Goal: Task Accomplishment & Management: Use online tool/utility

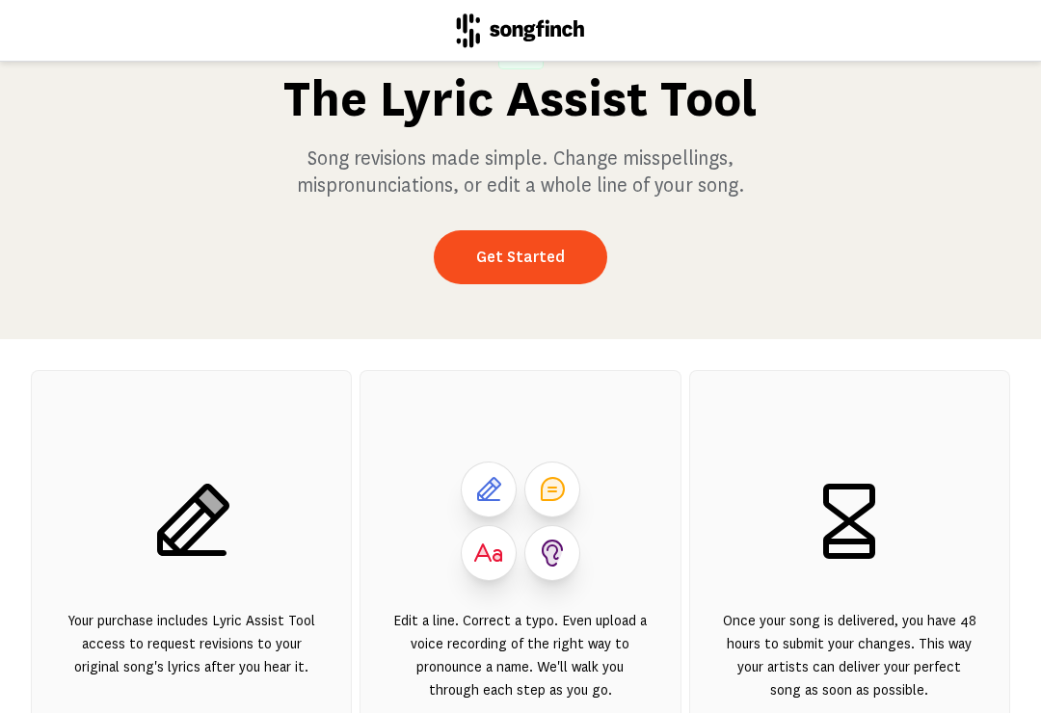
scroll to position [55, 0]
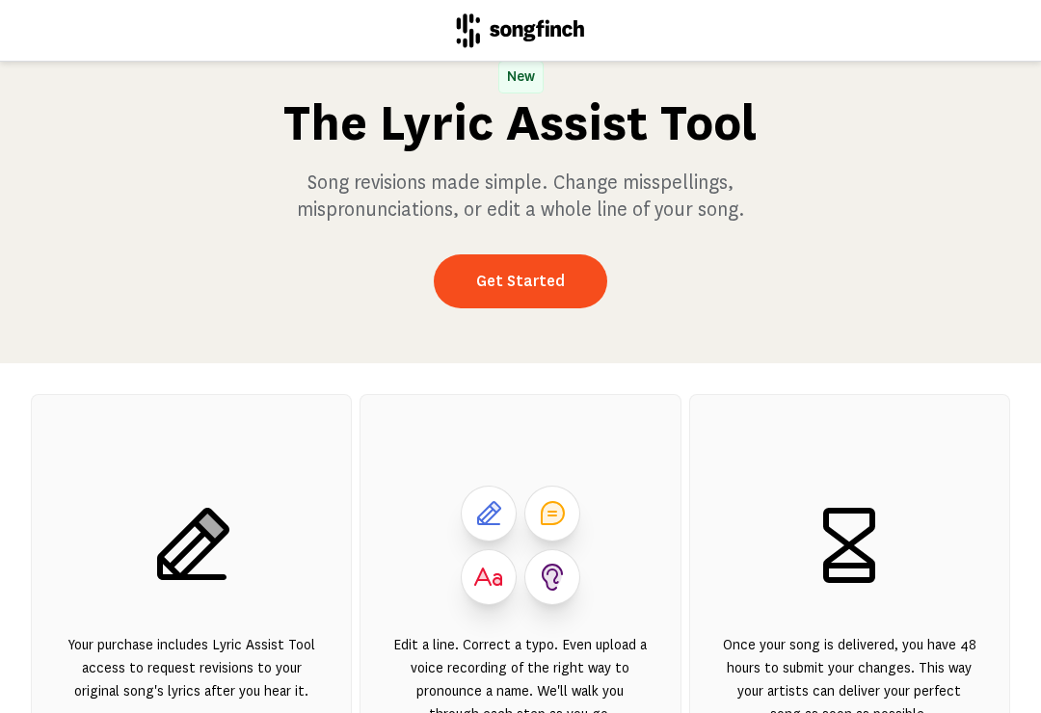
click at [570, 290] on link "Get Started" at bounding box center [520, 281] width 173 height 54
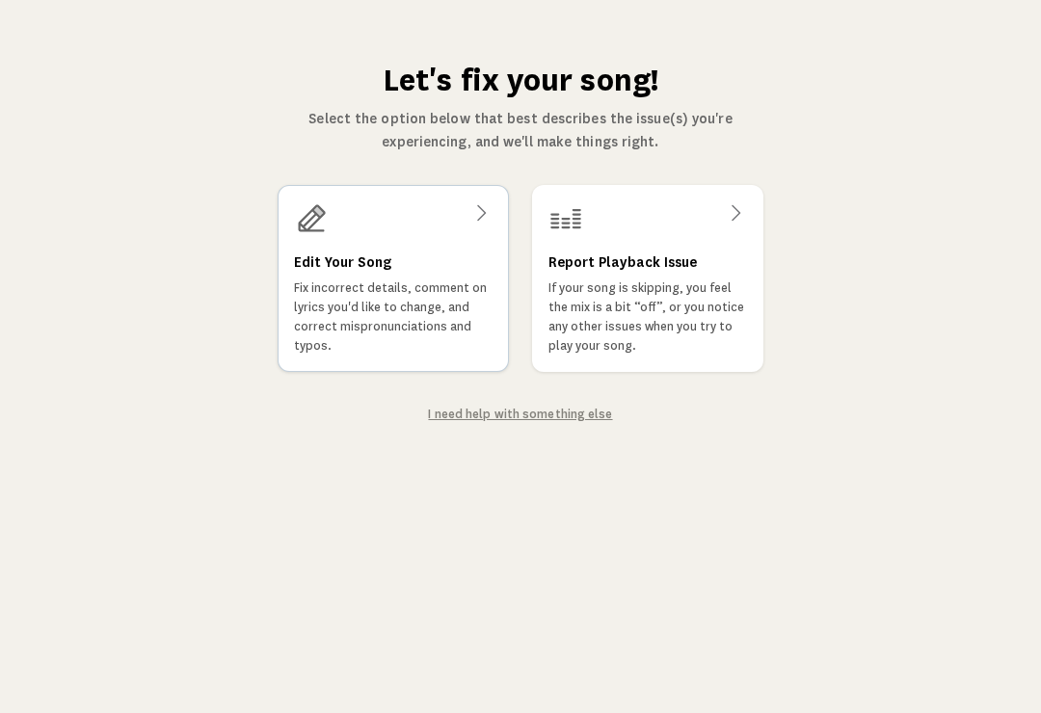
click at [339, 257] on h3 "Edit Your Song" at bounding box center [342, 263] width 97 height 23
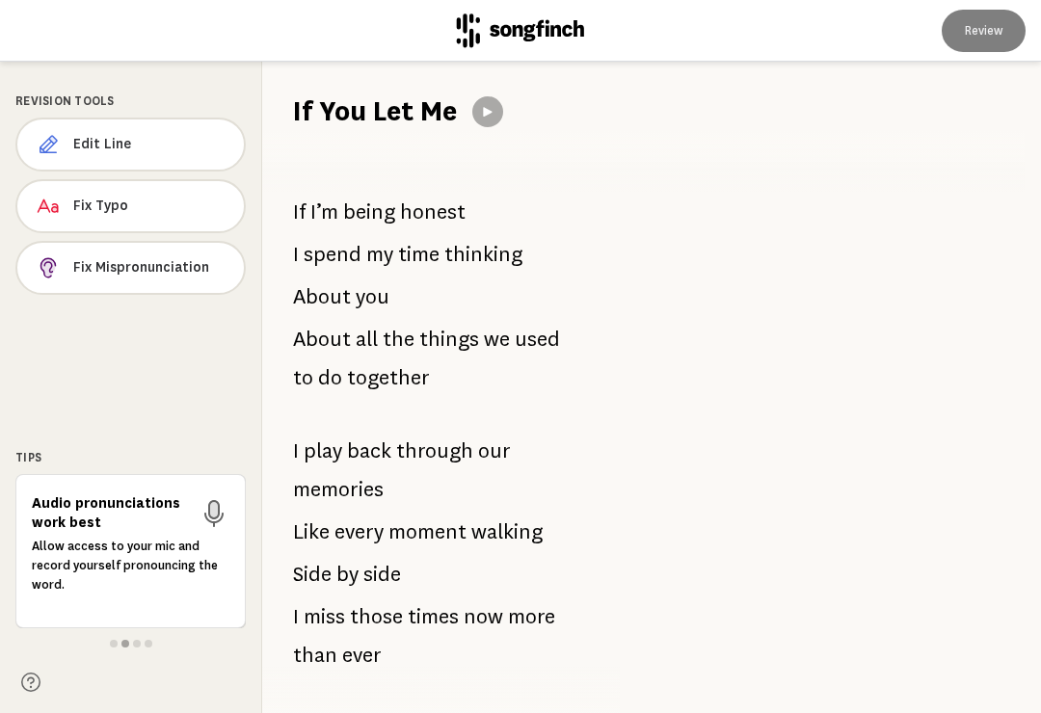
click at [123, 146] on span "Edit Line" at bounding box center [150, 144] width 155 height 19
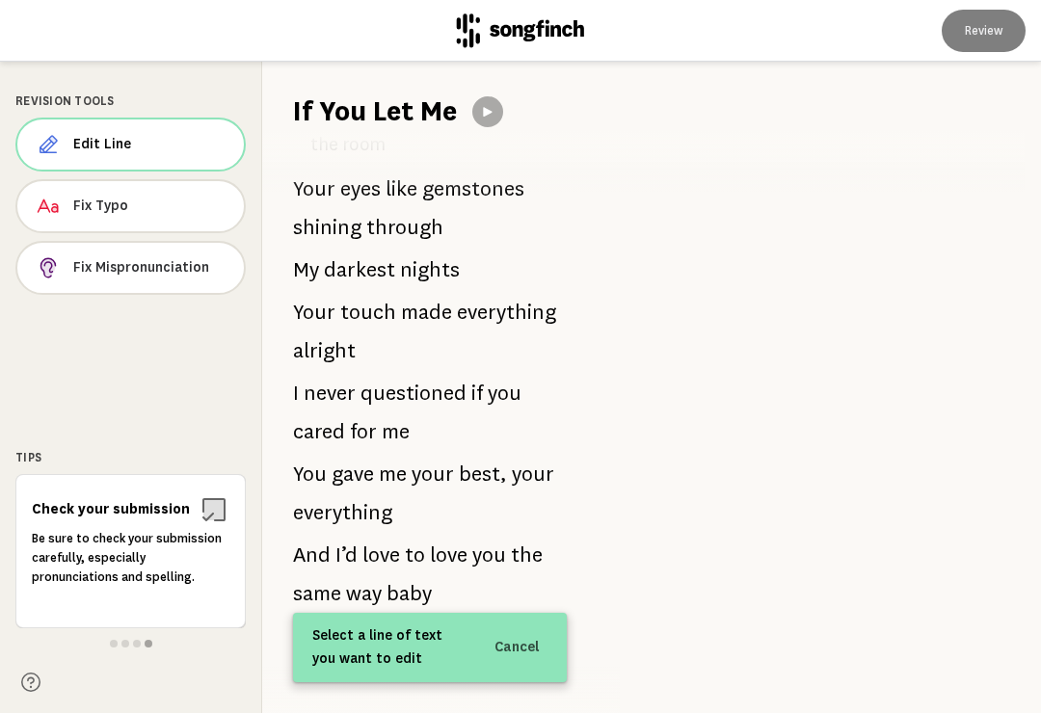
scroll to position [2780, 0]
click at [450, 564] on p "And I’d love to love you the same way baby" at bounding box center [430, 574] width 272 height 77
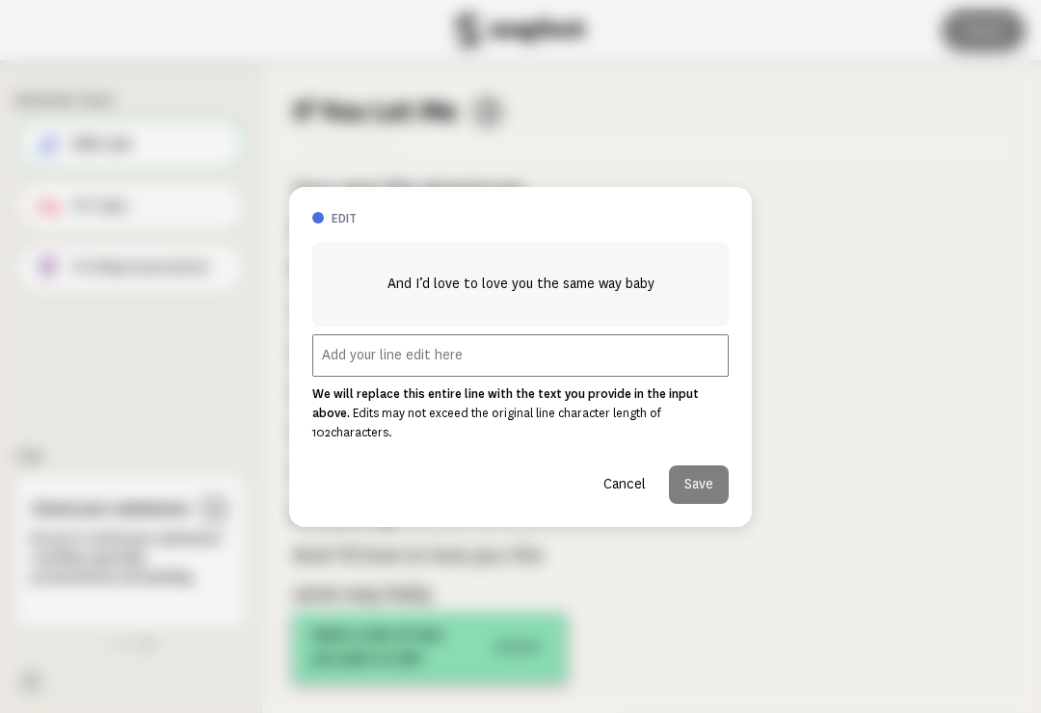
click at [627, 469] on button "Cancel" at bounding box center [624, 485] width 73 height 39
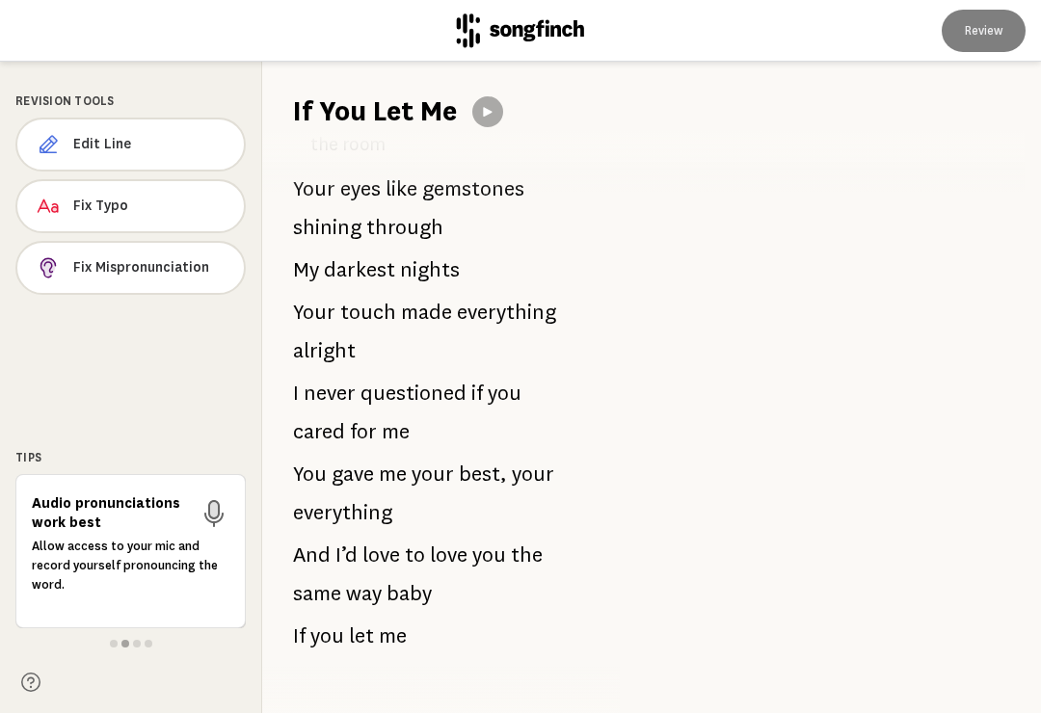
click at [846, 191] on div at bounding box center [819, 388] width 443 height 652
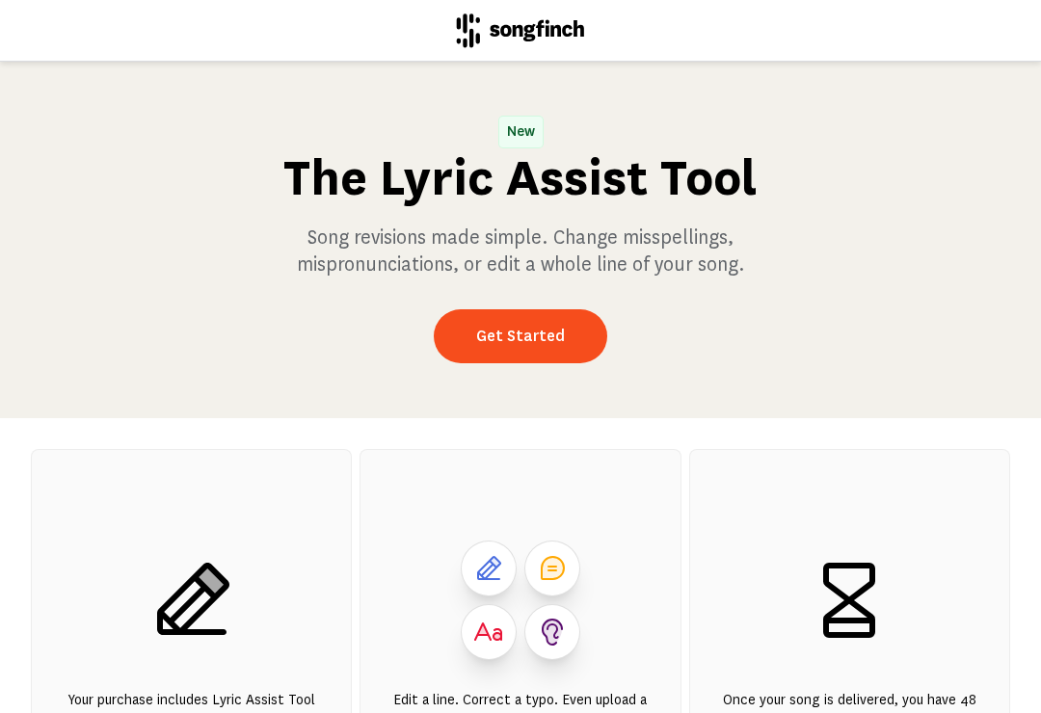
click at [559, 353] on link "Get Started" at bounding box center [520, 336] width 173 height 54
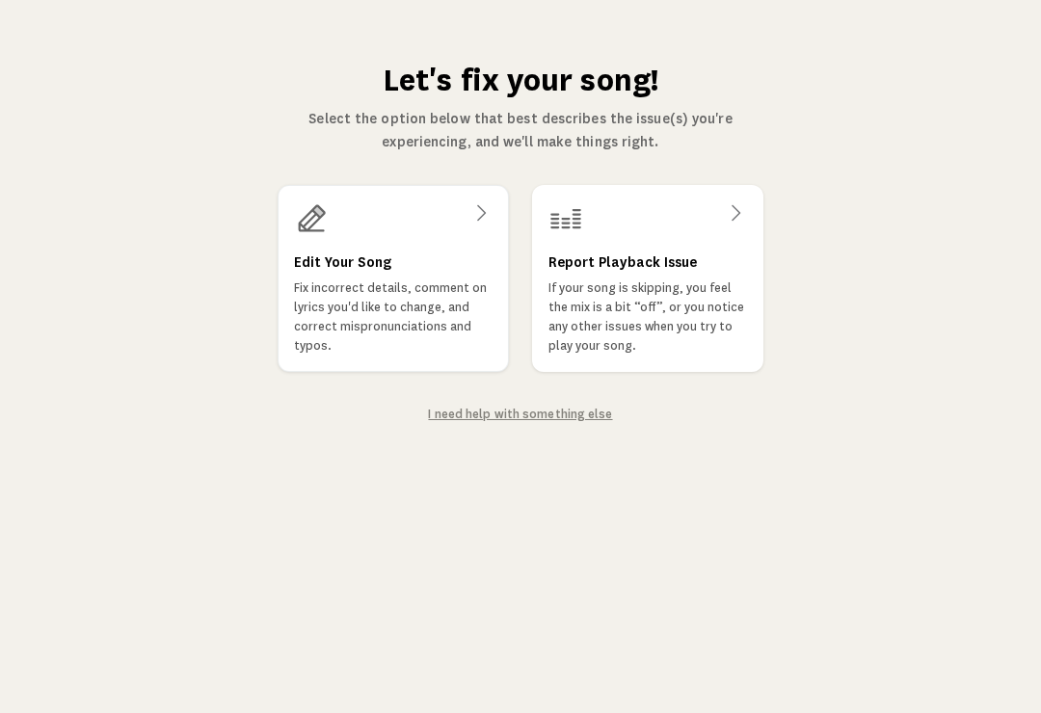
click at [398, 281] on p "Fix incorrect details, comment on lyrics you'd like to change, and correct misp…" at bounding box center [393, 317] width 199 height 77
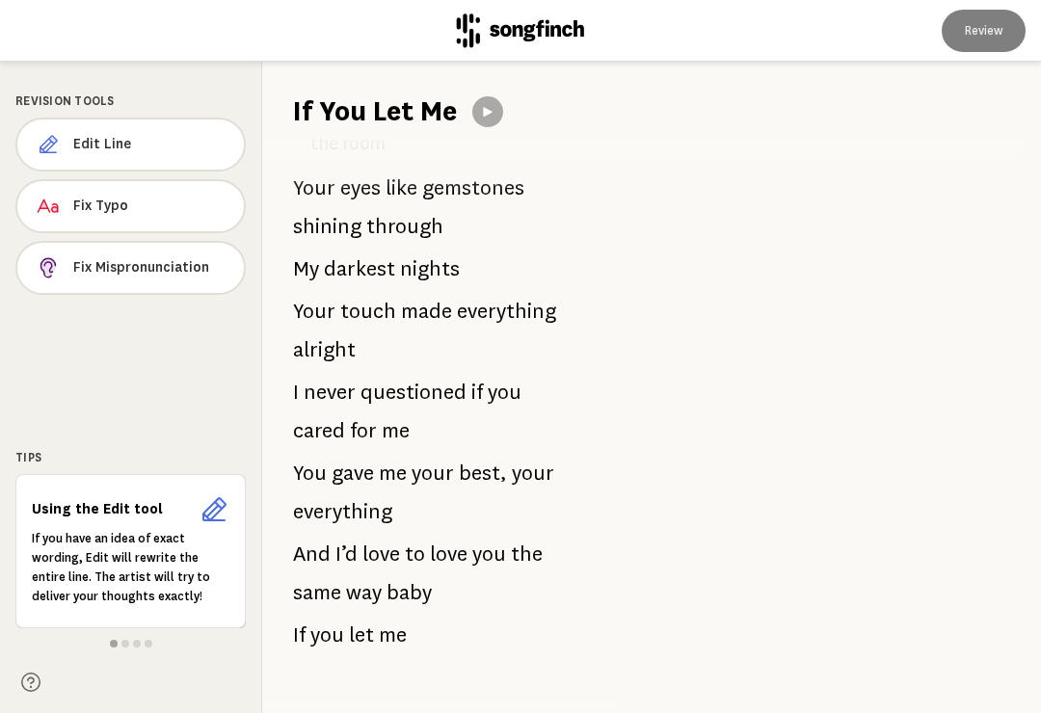
scroll to position [2780, 0]
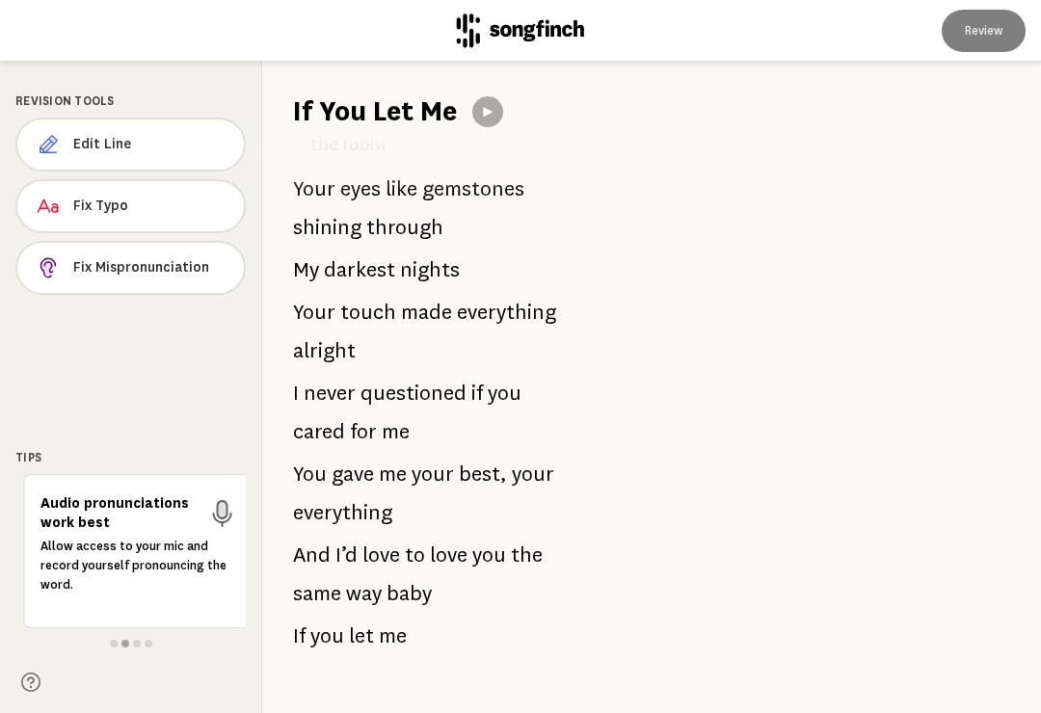
click at [420, 574] on span "baby" at bounding box center [409, 593] width 45 height 39
click at [422, 574] on span "baby" at bounding box center [409, 593] width 45 height 39
click at [176, 146] on span "Edit Line" at bounding box center [150, 144] width 154 height 19
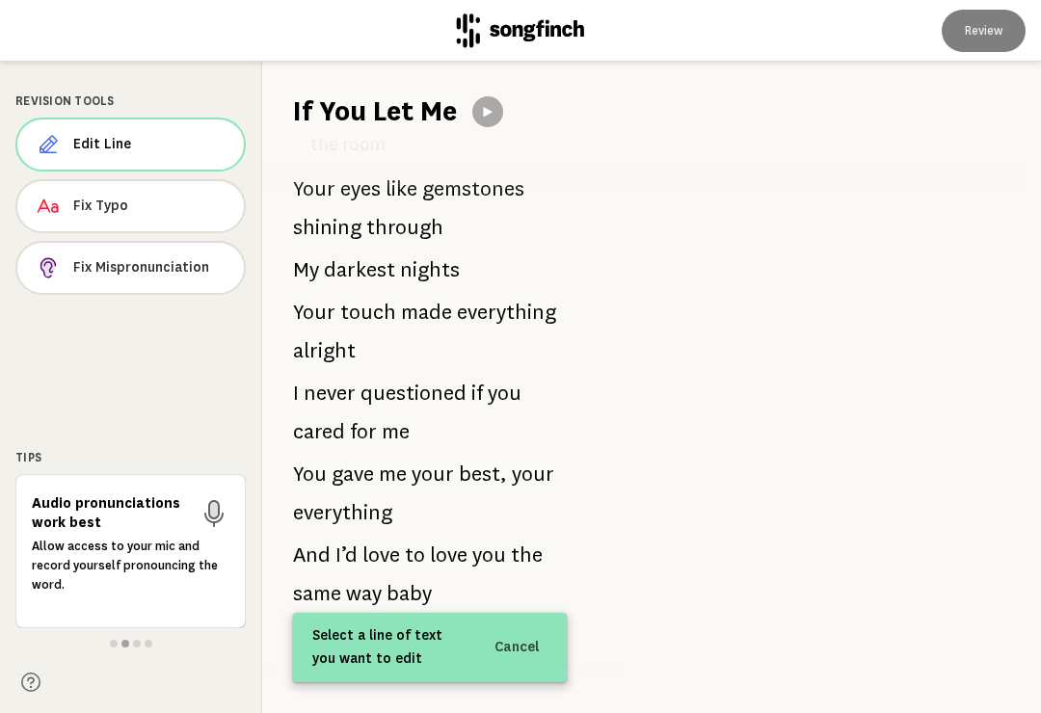
click at [424, 574] on span "baby" at bounding box center [409, 593] width 45 height 39
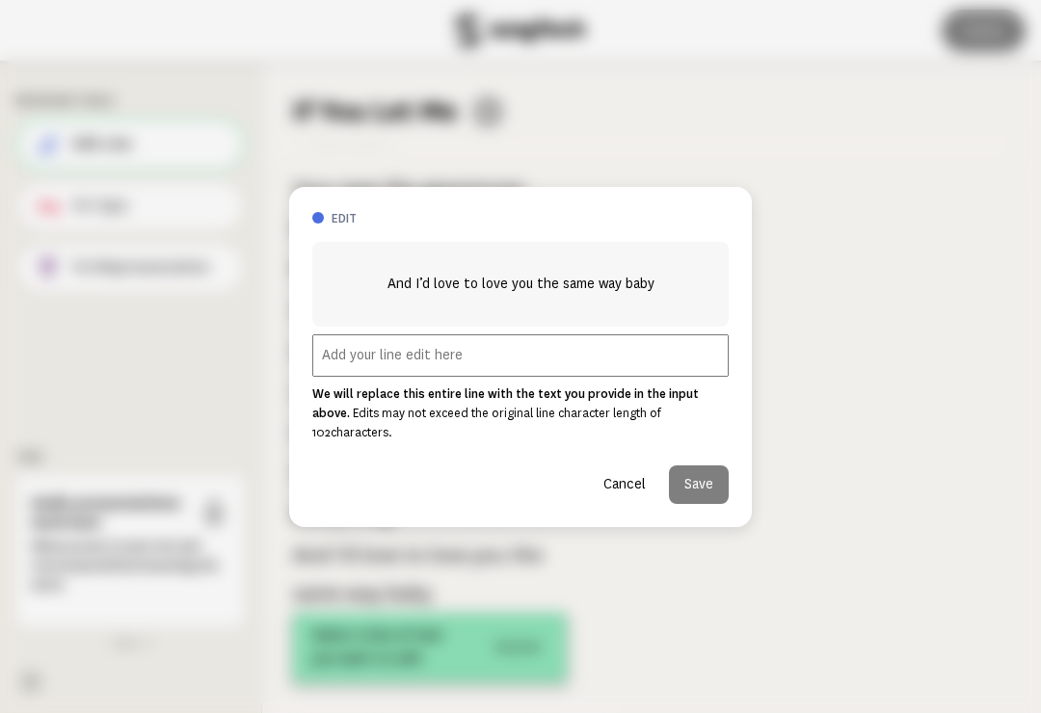
click at [626, 478] on button "Cancel" at bounding box center [624, 485] width 73 height 39
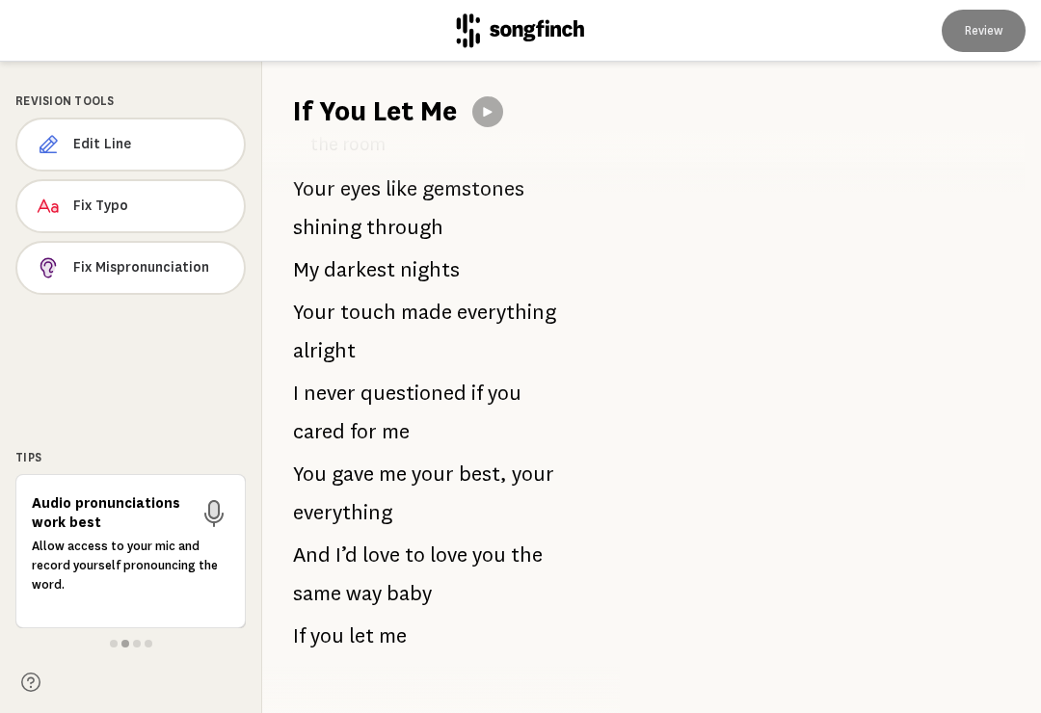
click at [424, 574] on span "baby" at bounding box center [409, 593] width 45 height 39
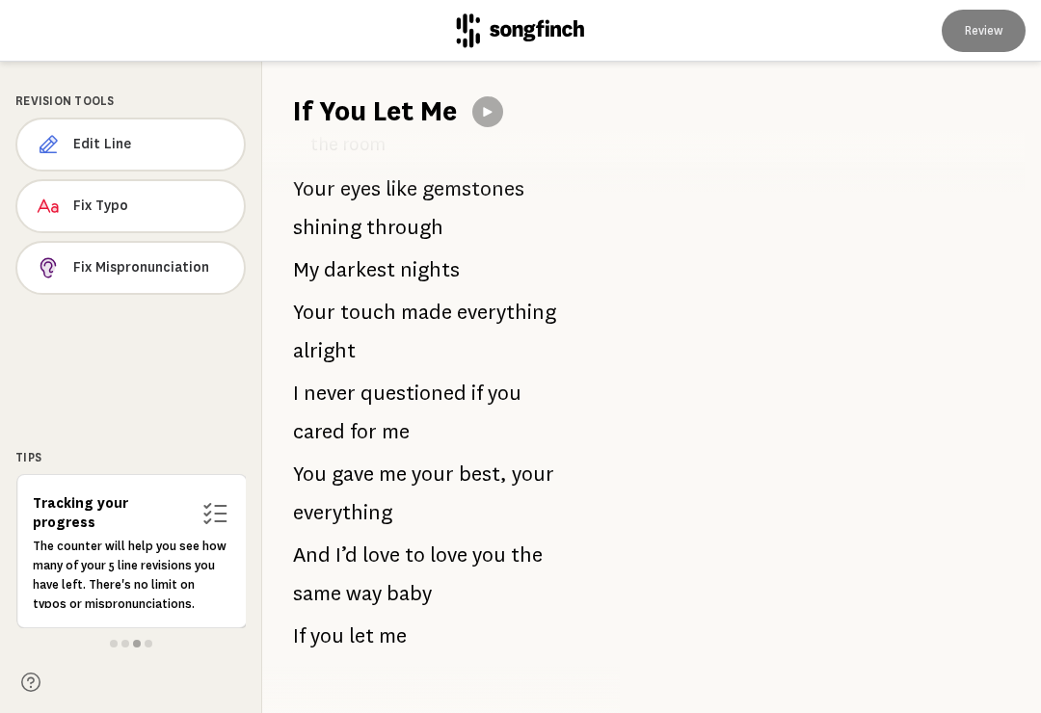
click at [434, 536] on span "love" at bounding box center [449, 555] width 38 height 39
click at [176, 138] on span "Edit Line" at bounding box center [150, 144] width 155 height 19
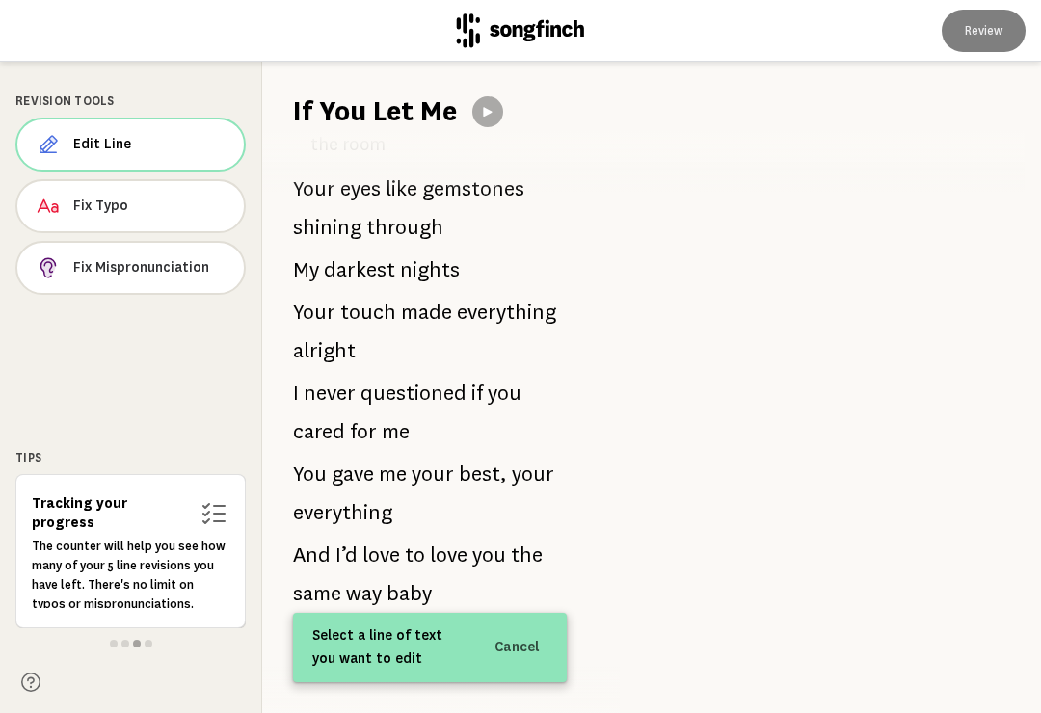
click at [396, 536] on span "love" at bounding box center [381, 555] width 38 height 39
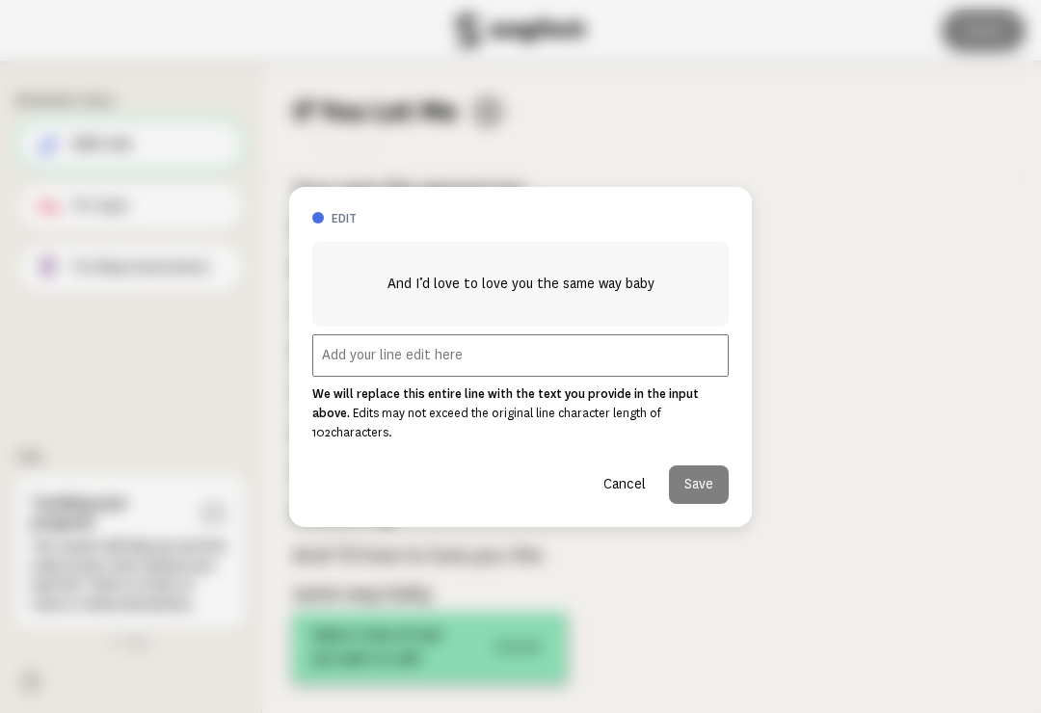
click at [412, 371] on input "text" at bounding box center [520, 355] width 416 height 42
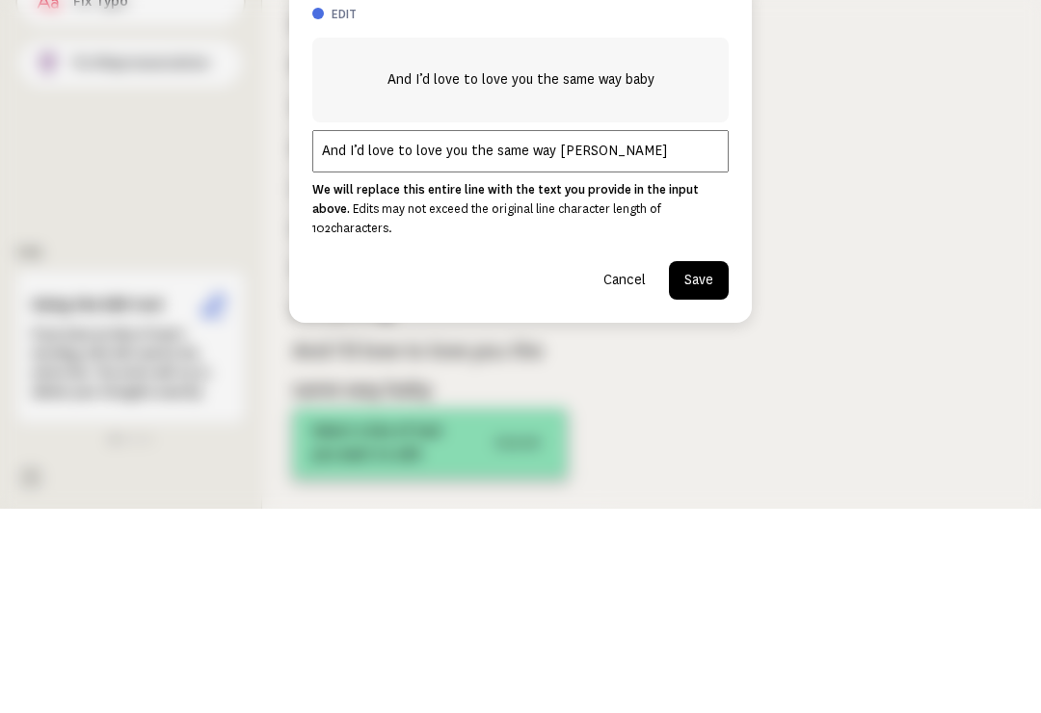
type input "And I’d love to love you the same way Julie"
click at [703, 466] on button "Save" at bounding box center [699, 485] width 60 height 39
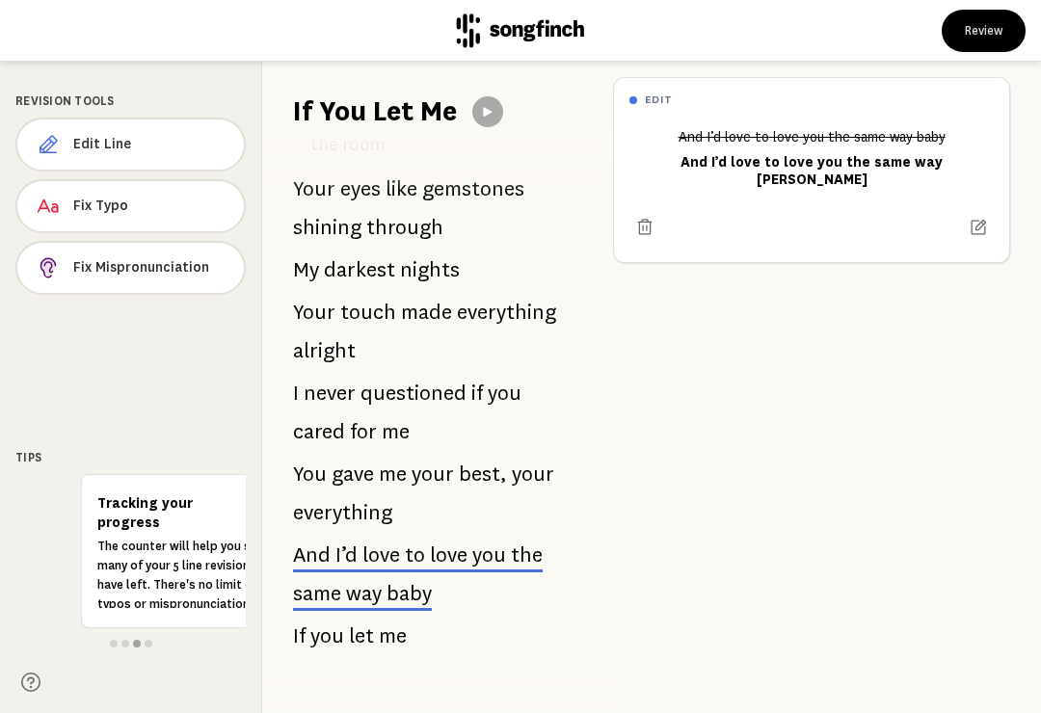
click at [978, 38] on button "Review" at bounding box center [984, 31] width 84 height 42
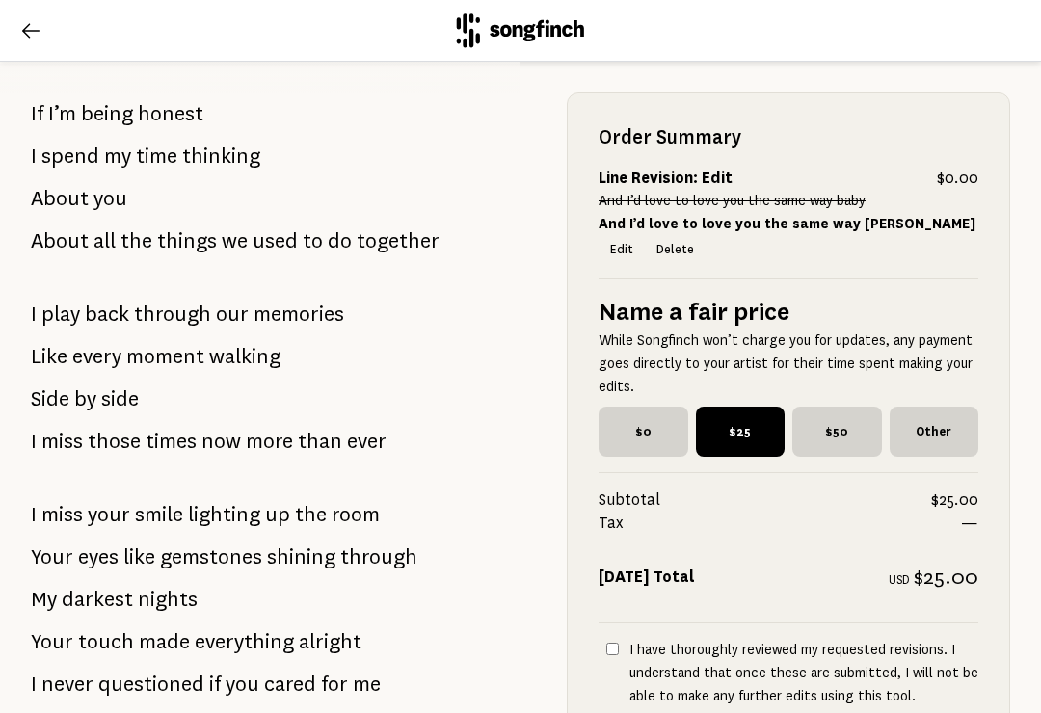
scroll to position [280, 0]
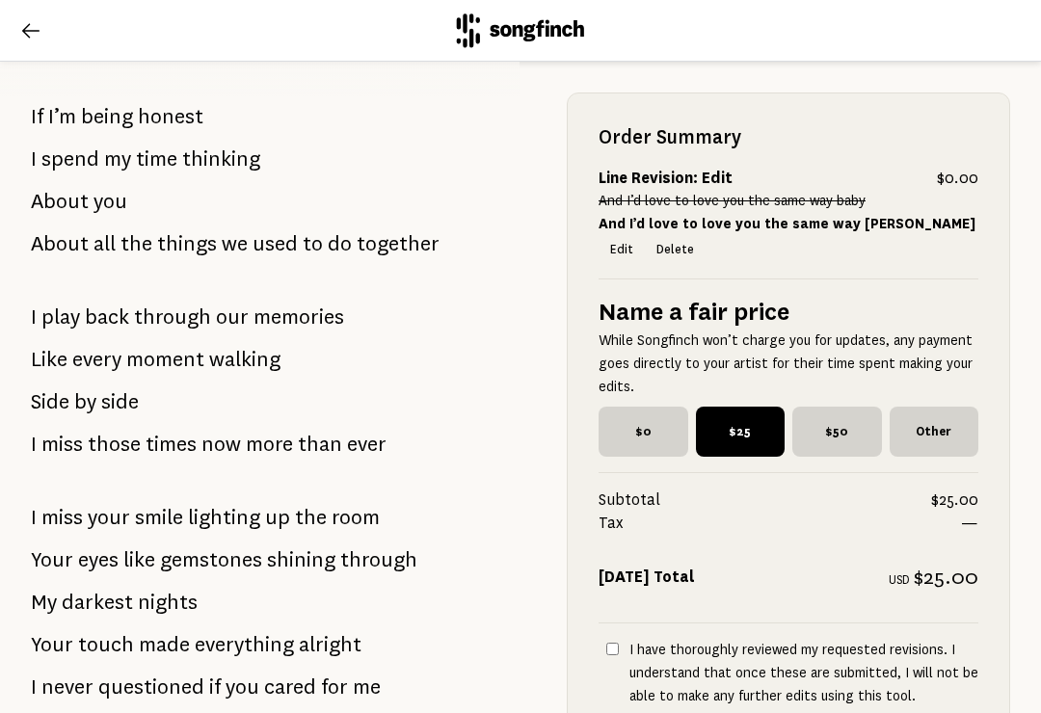
click at [606, 654] on input "I have thoroughly reviewed my requested revisions. I understand that once these…" at bounding box center [612, 649] width 13 height 13
checkbox input "true"
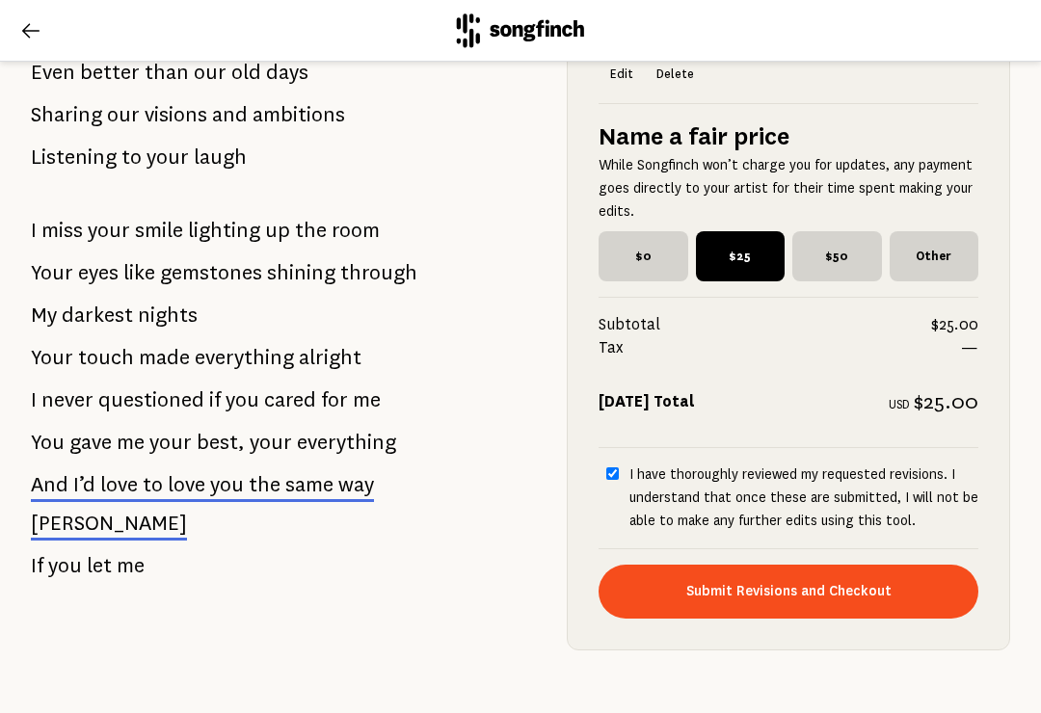
scroll to position [2109, 0]
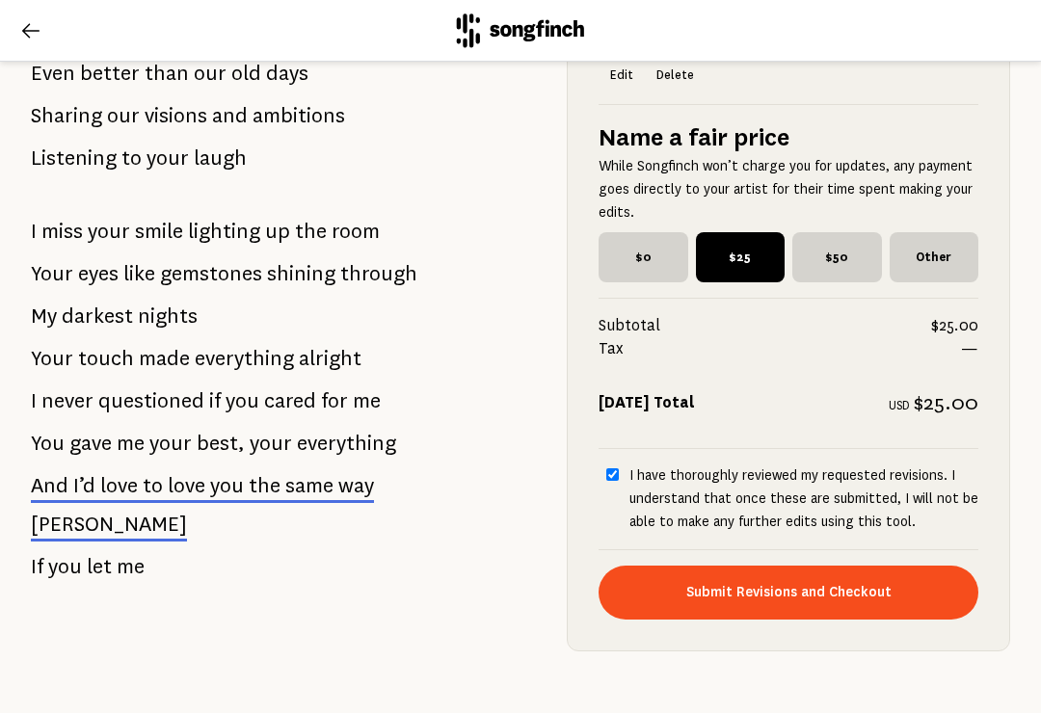
click at [831, 566] on button "Submit Revisions and Checkout" at bounding box center [789, 593] width 380 height 54
